Goal: Information Seeking & Learning: Find specific page/section

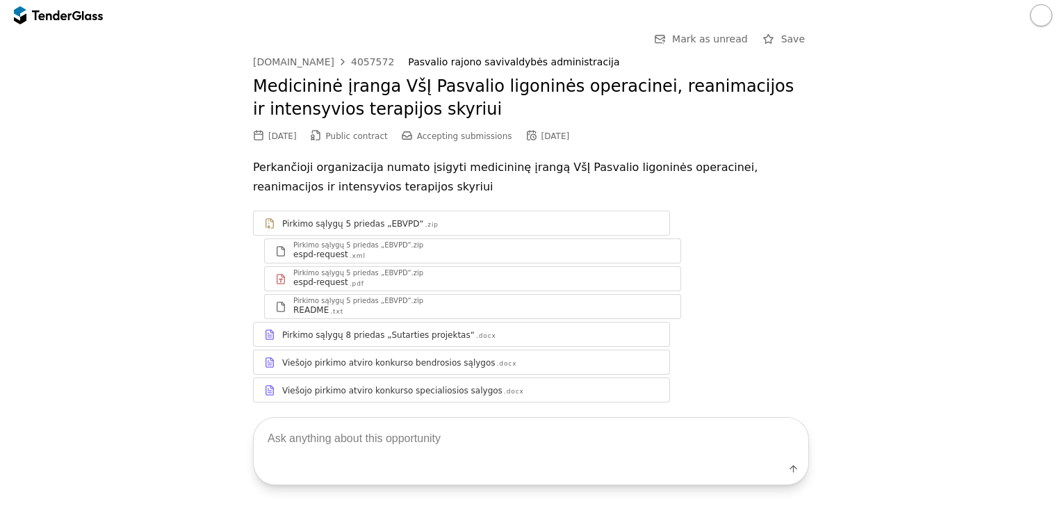
click at [318, 329] on div "Pirkimo sąlygų 8 priedas „Sutarties projektas“" at bounding box center [378, 334] width 193 height 11
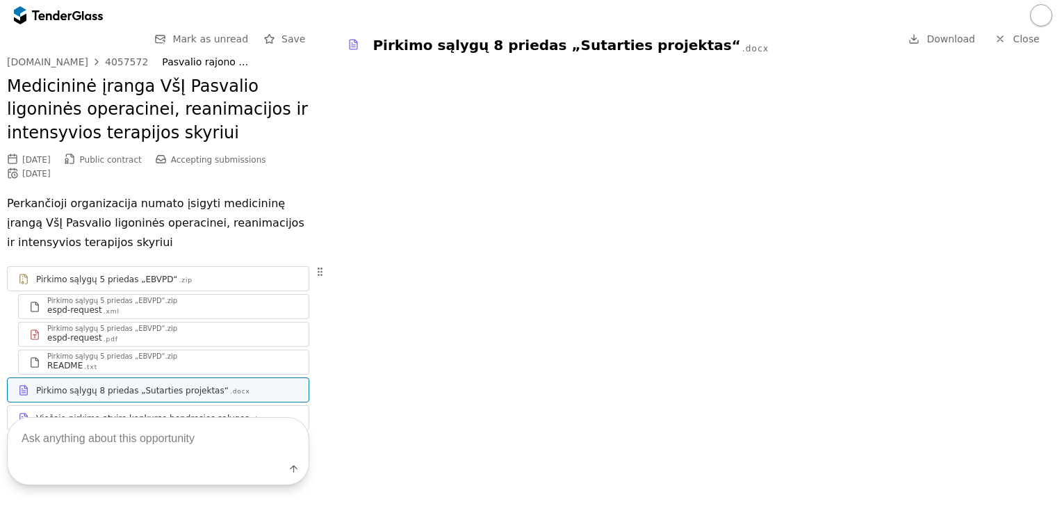
click at [106, 414] on div "Label" at bounding box center [158, 451] width 316 height 123
click at [106, 415] on div "Label" at bounding box center [158, 451] width 316 height 123
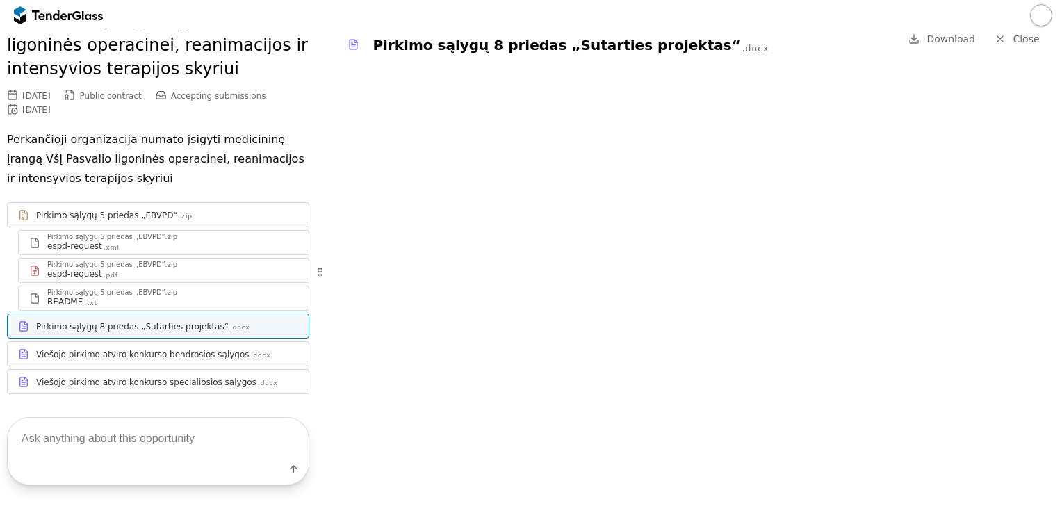
scroll to position [72, 0]
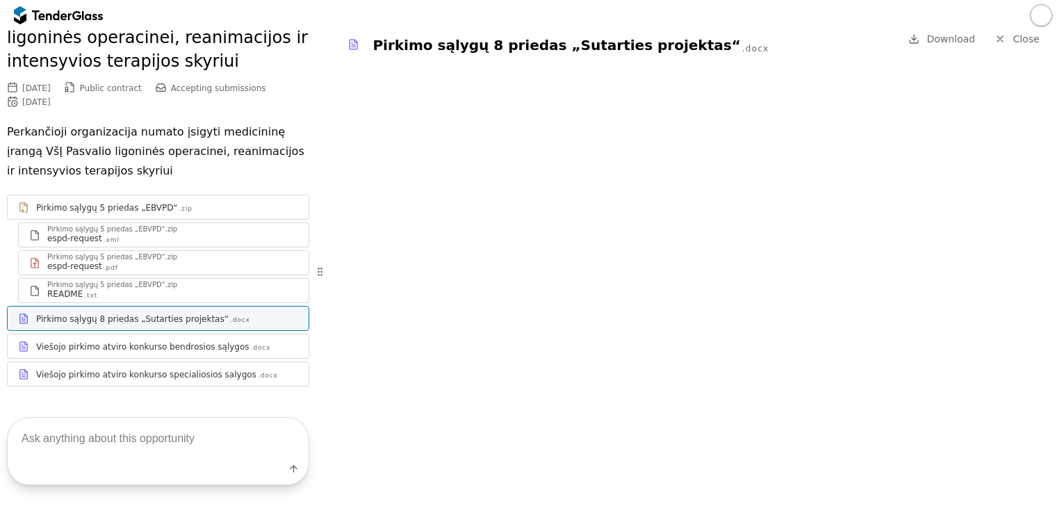
click at [202, 343] on div "Viešojo pirkimo atviro konkurso bendrosios sąlygos" at bounding box center [142, 346] width 213 height 11
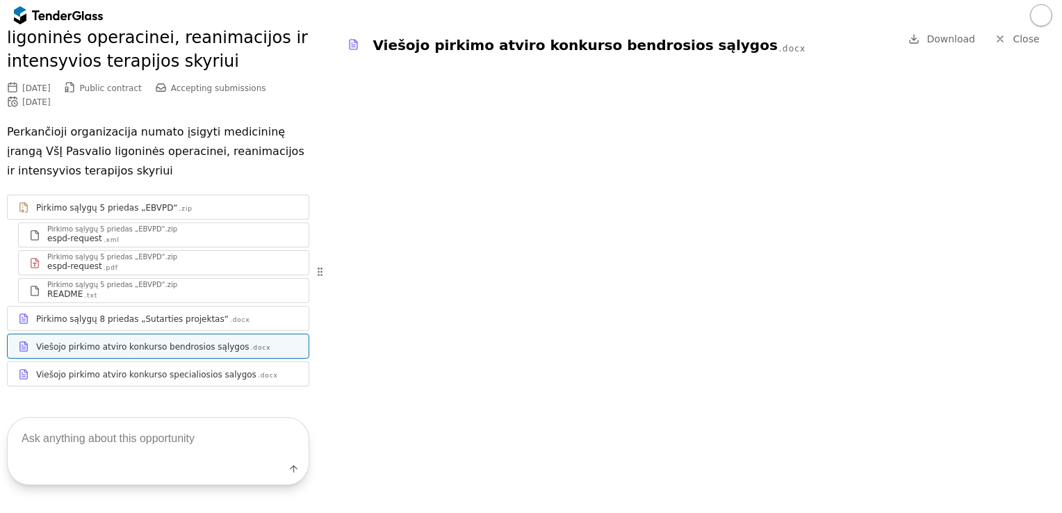
click at [228, 377] on div "Viešojo pirkimo atviro konkurso specialiosios salygos" at bounding box center [146, 374] width 220 height 11
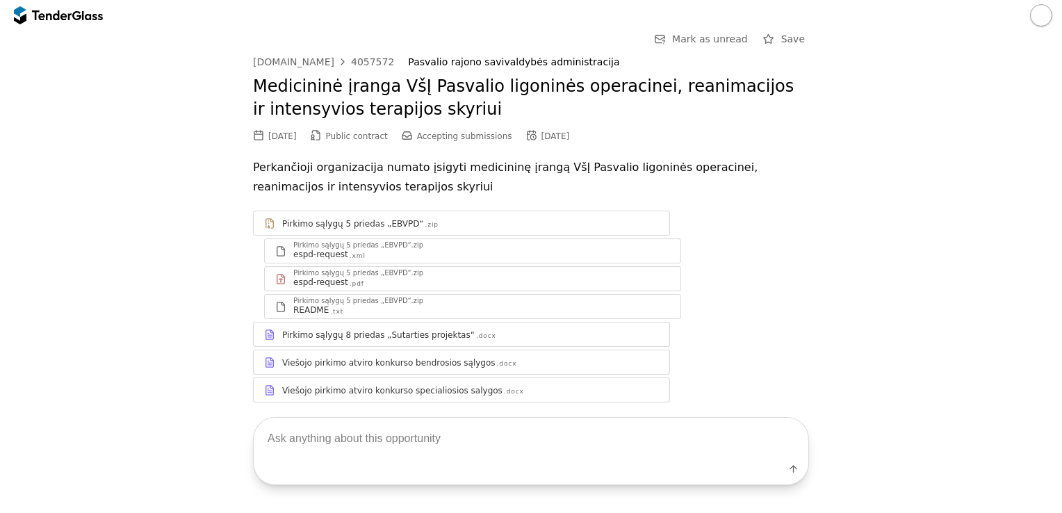
click at [95, 15] on div at bounding box center [92, 14] width 21 height 9
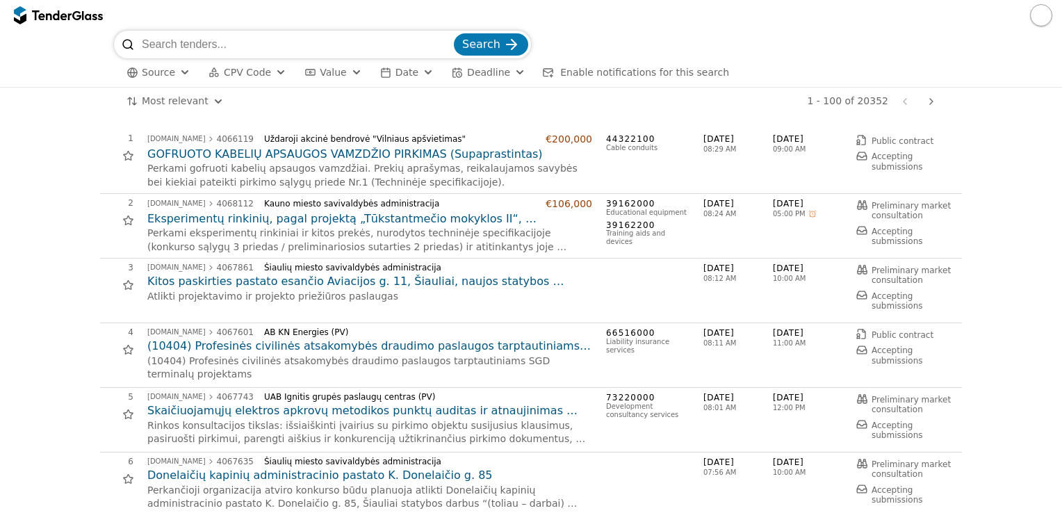
click at [200, 40] on input "search" at bounding box center [296, 45] width 309 height 28
type input "oftal"
click at [454, 33] on button "Search" at bounding box center [491, 44] width 74 height 22
